Goal: Transaction & Acquisition: Purchase product/service

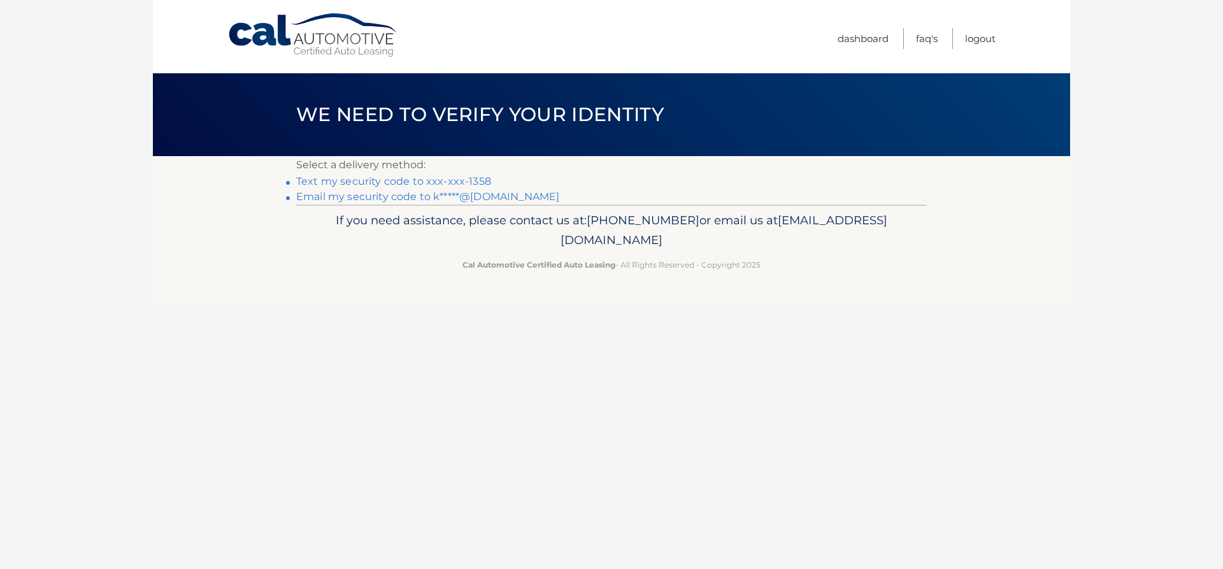
click at [373, 180] on link "Text my security code to xxx-xxx-1358" at bounding box center [393, 181] width 195 height 12
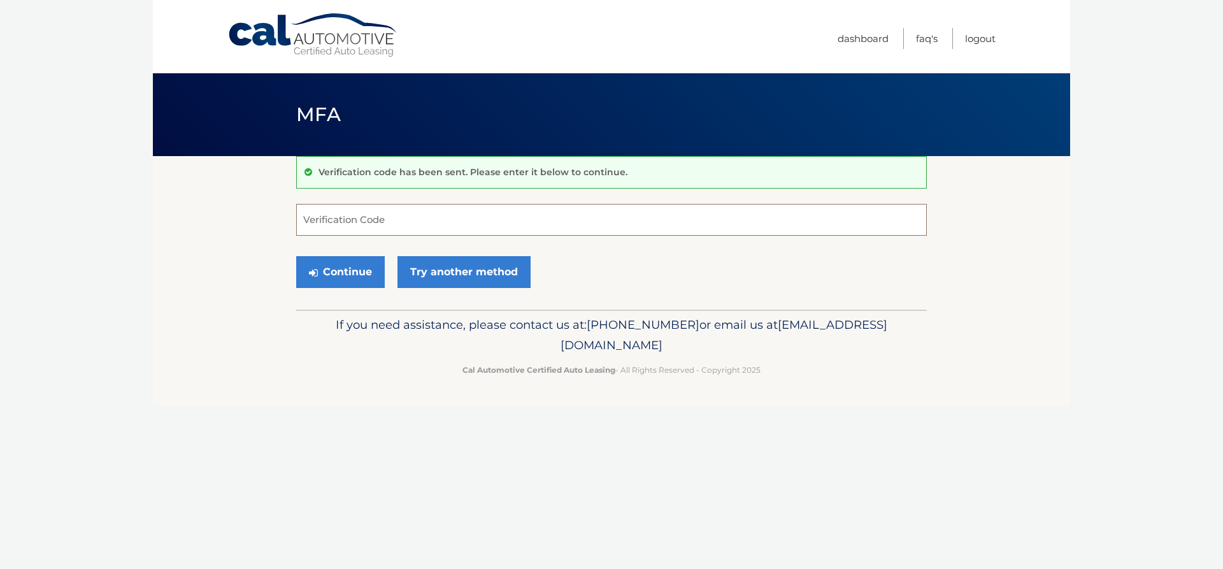
click at [333, 219] on input "Verification Code" at bounding box center [611, 220] width 630 height 32
type input "330307"
click at [296, 256] on button "Continue" at bounding box center [340, 272] width 89 height 32
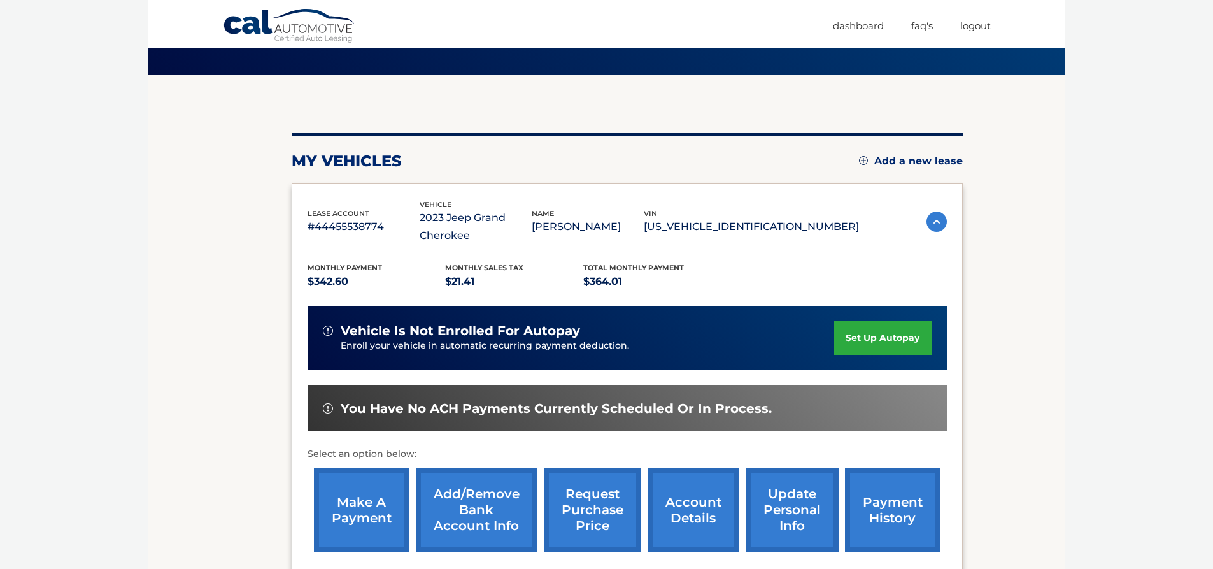
scroll to position [221, 0]
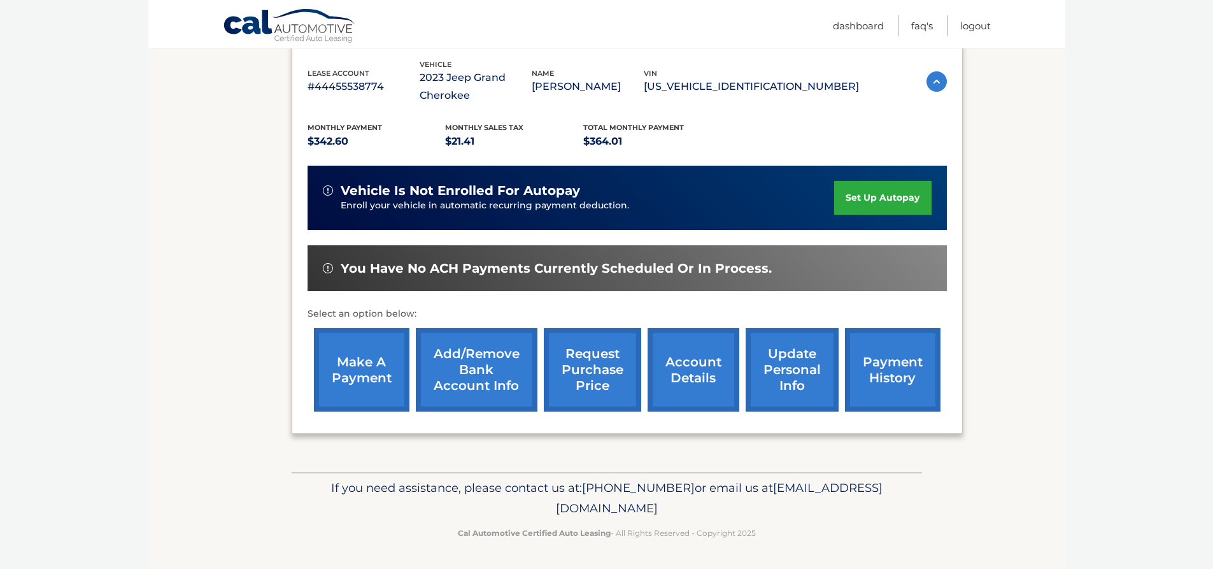
click at [355, 363] on link "make a payment" at bounding box center [362, 369] width 96 height 83
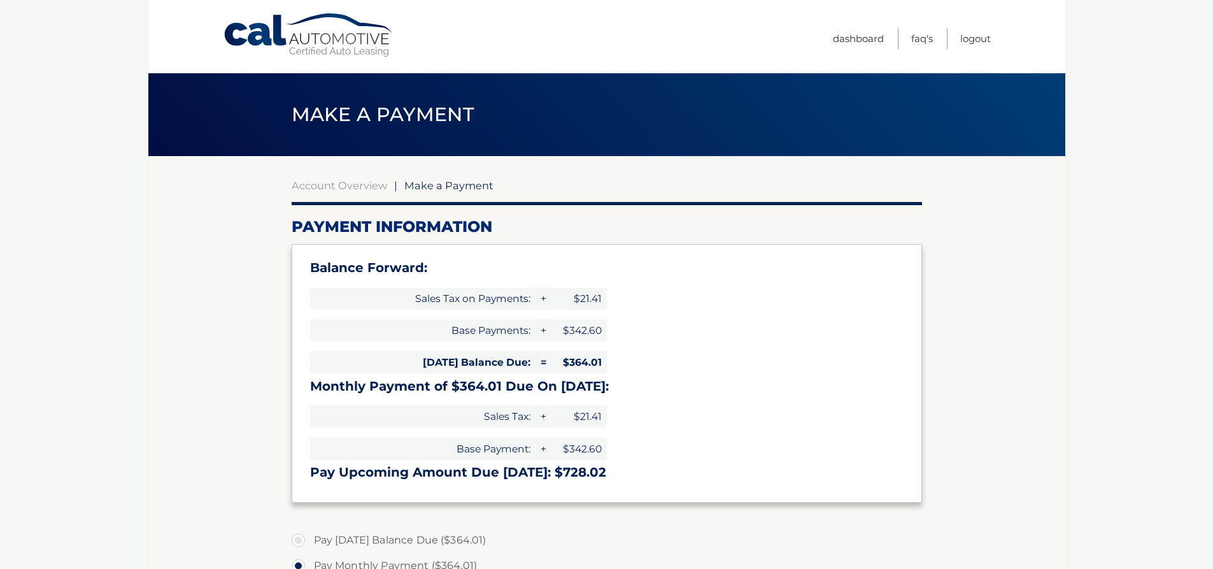
select select "NmJmOTkyMDktODU5Zi00ODhlLWE1MjAtNmFlMDAzMWRkMTNl"
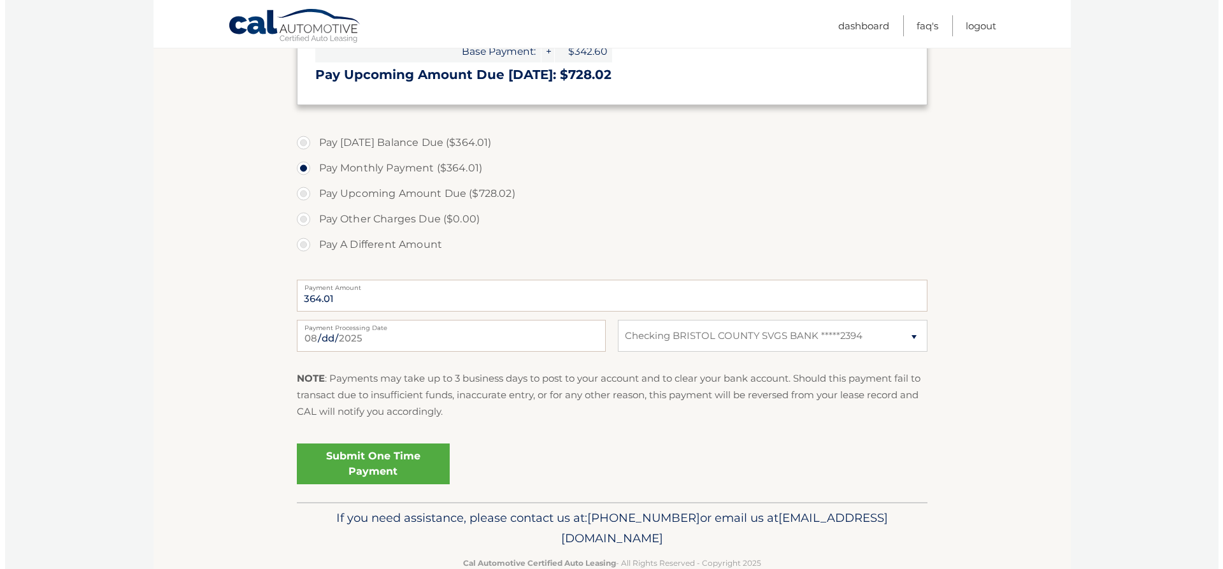
scroll to position [427, 0]
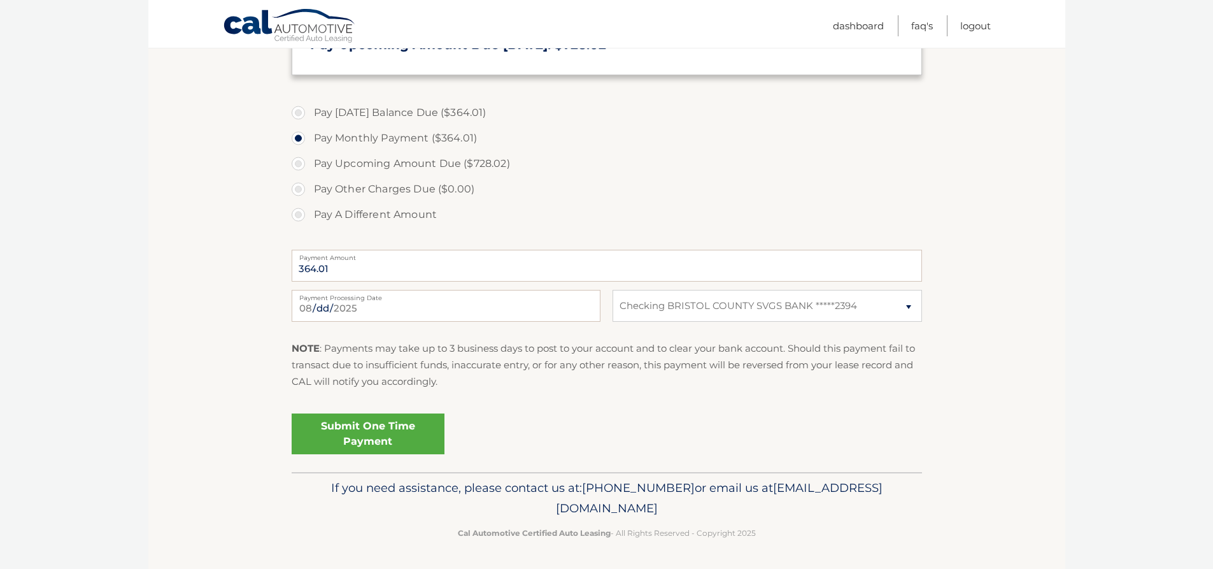
click at [380, 430] on link "Submit One Time Payment" at bounding box center [368, 433] width 153 height 41
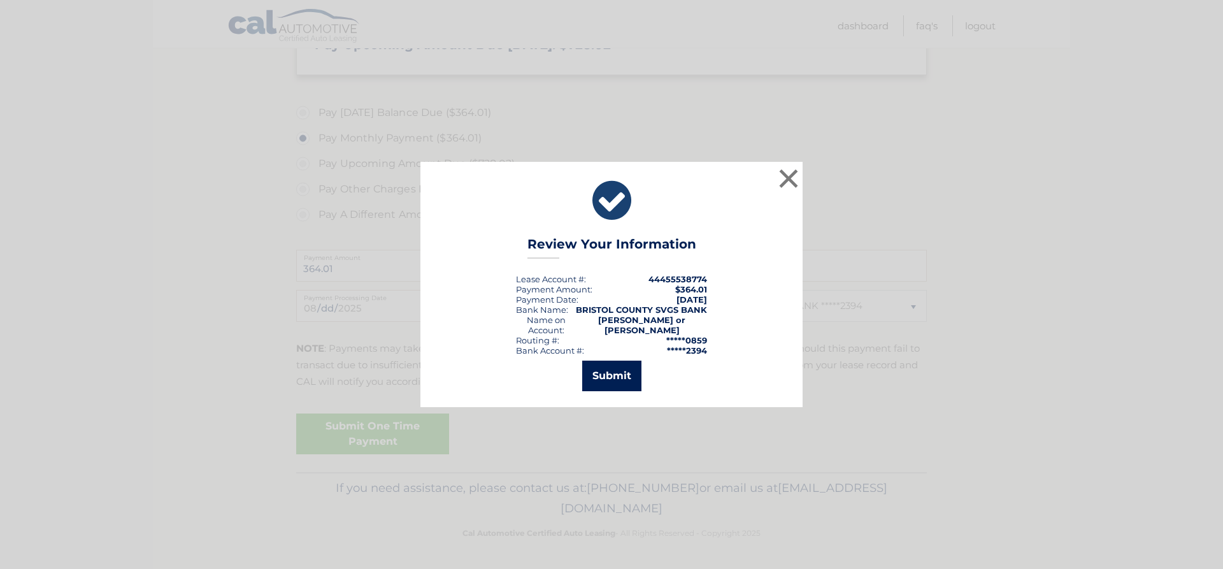
click at [616, 367] on button "Submit" at bounding box center [611, 375] width 59 height 31
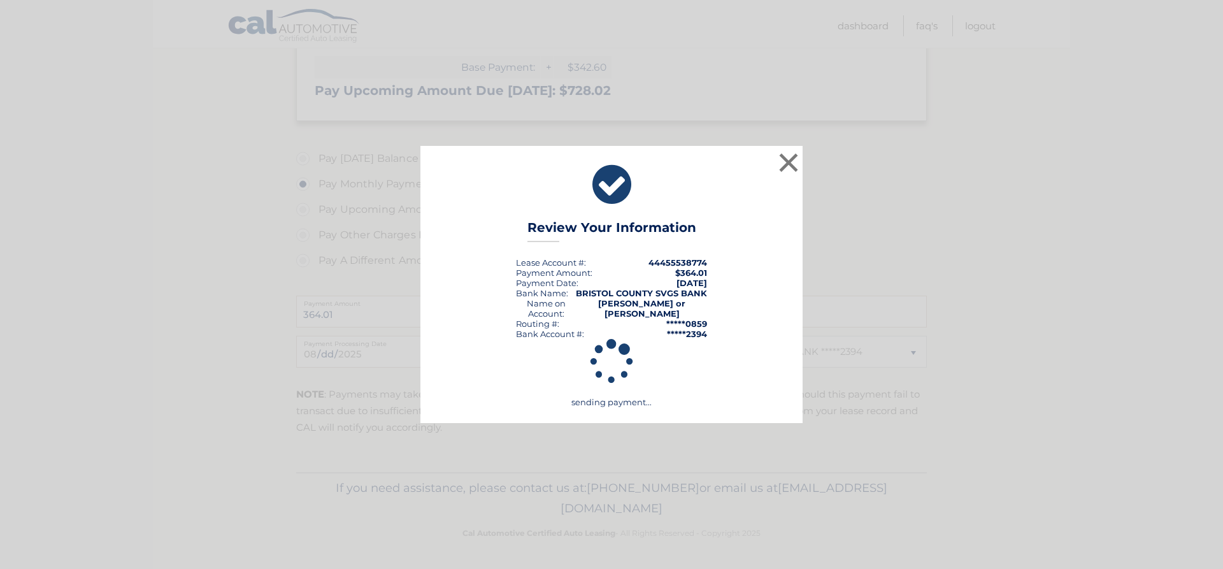
scroll to position [381, 0]
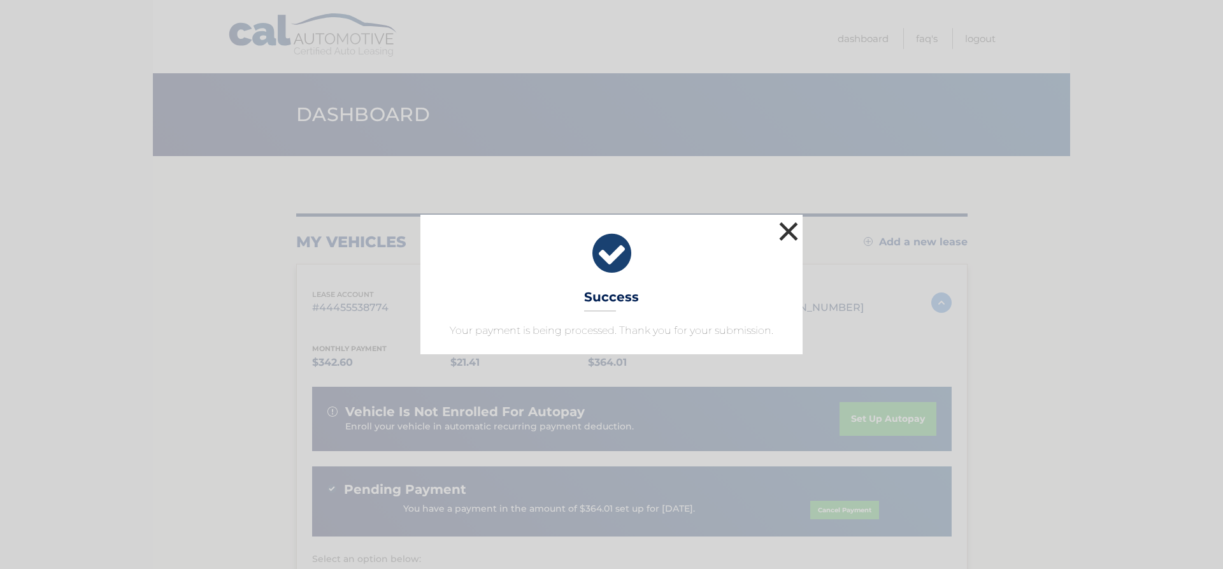
click at [792, 230] on button "×" at bounding box center [788, 230] width 25 height 25
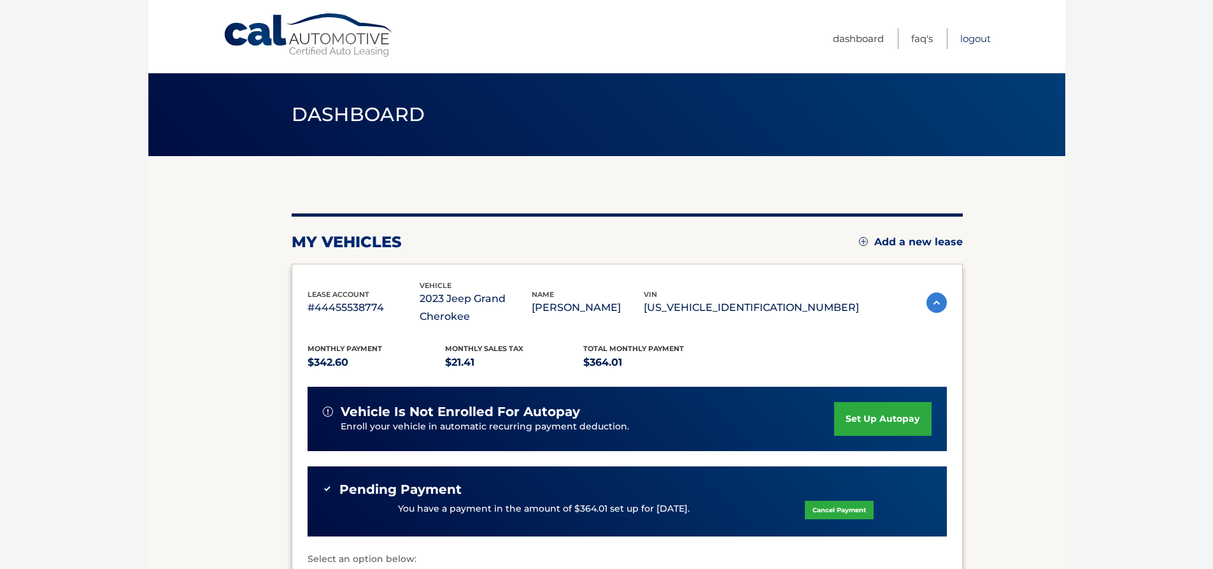
click at [971, 38] on link "Logout" at bounding box center [975, 38] width 31 height 21
